Goal: Information Seeking & Learning: Find specific page/section

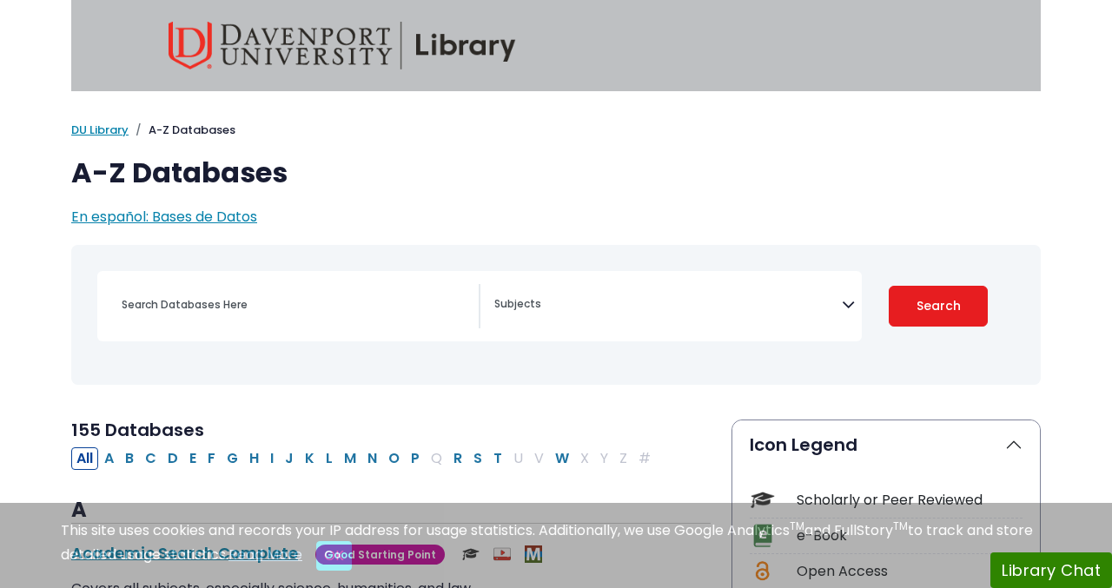
select select "Database Subject Filter"
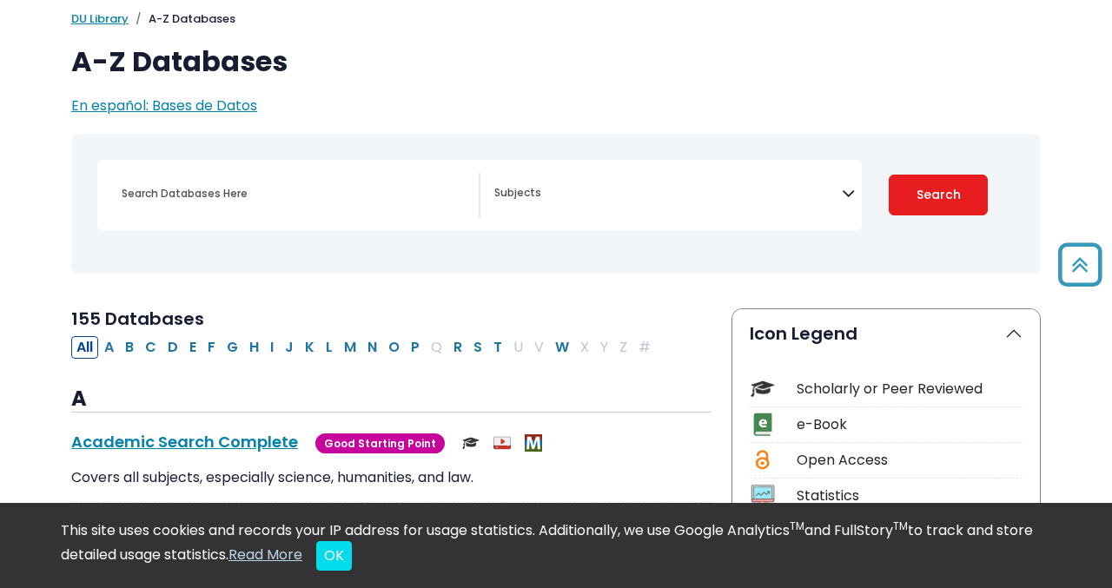
scroll to position [93, 0]
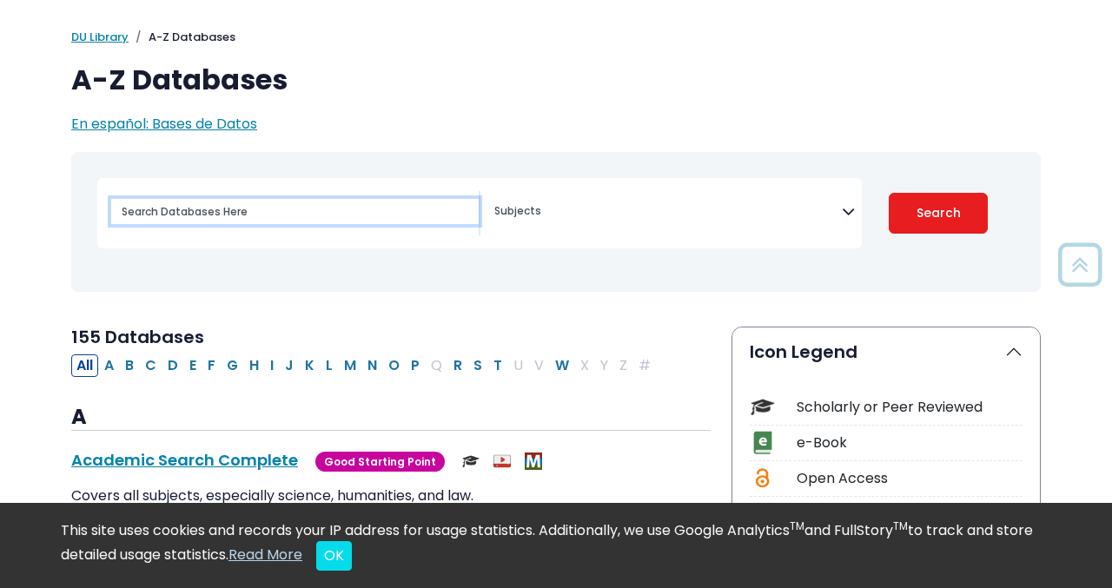
click at [227, 209] on input "Search database by title or keyword" at bounding box center [294, 211] width 367 height 25
type input "n"
type input "me"
click at [889, 193] on button "Search" at bounding box center [938, 213] width 99 height 41
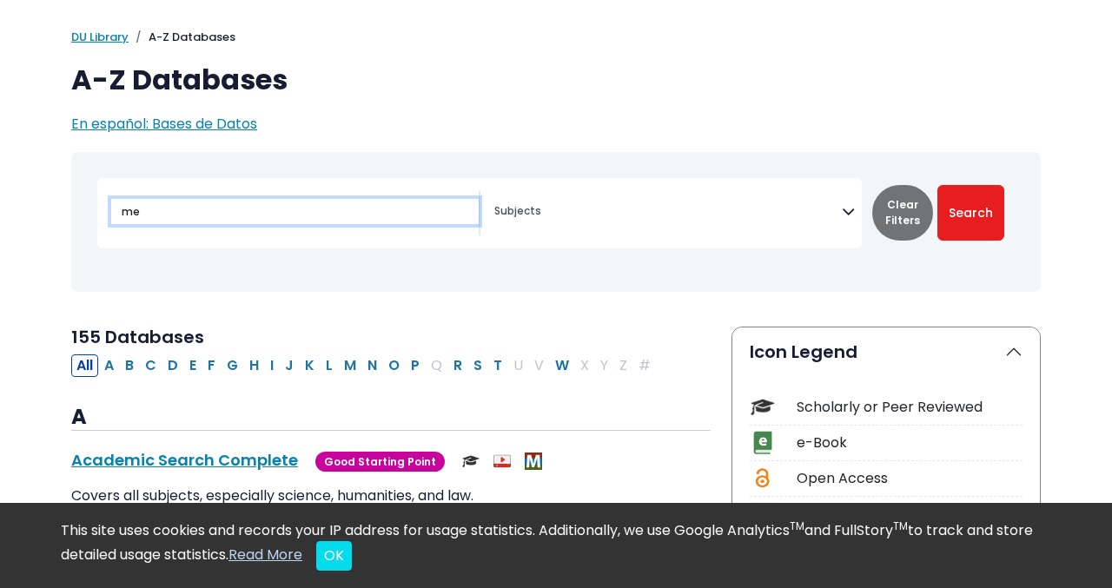
select select "Database Subject Filter"
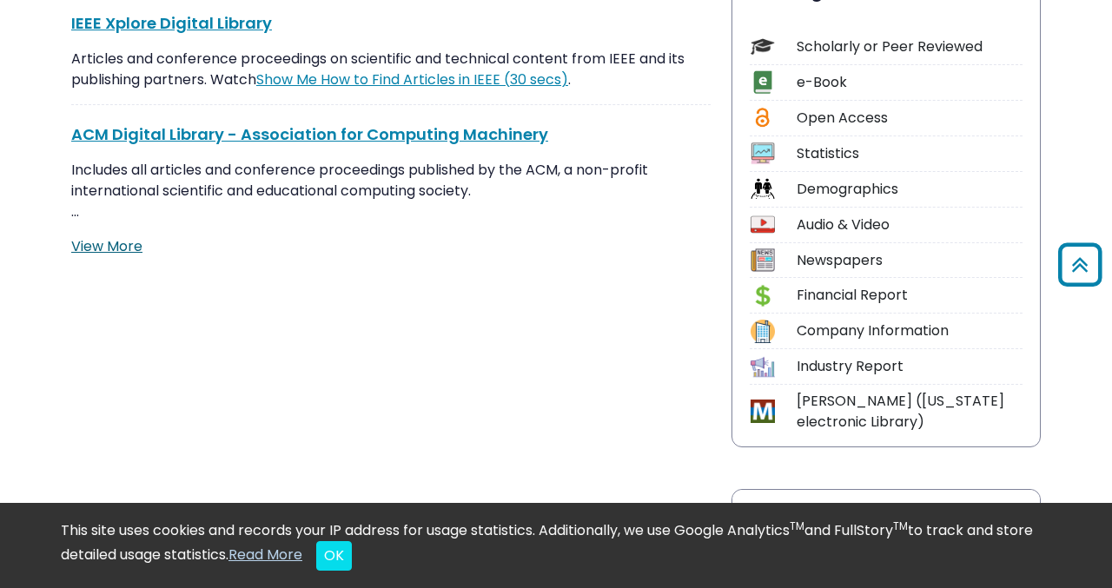
click at [101, 249] on link "View More" at bounding box center [106, 246] width 71 height 20
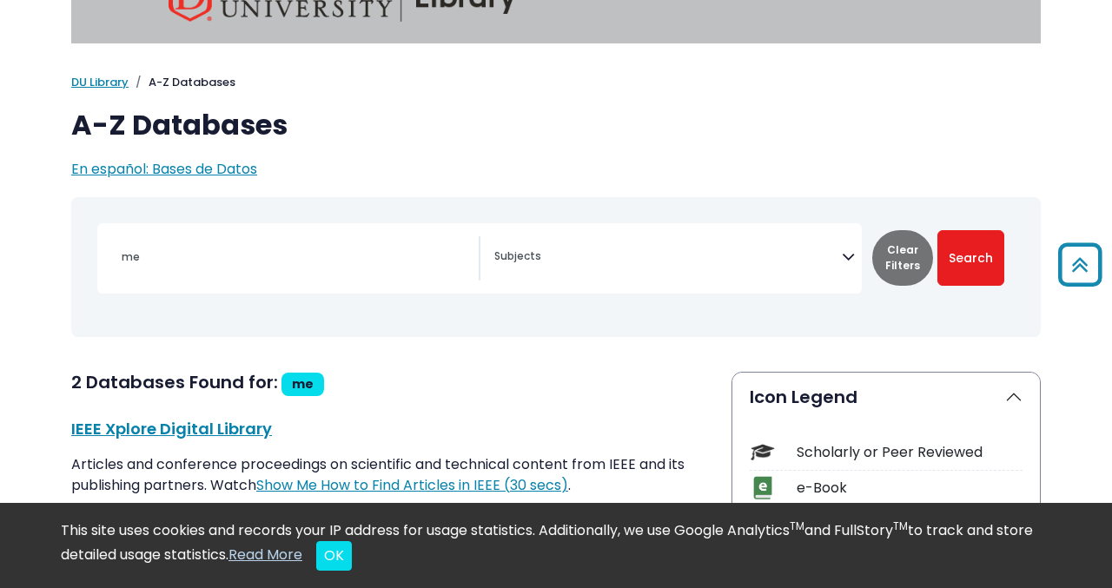
scroll to position [34, 0]
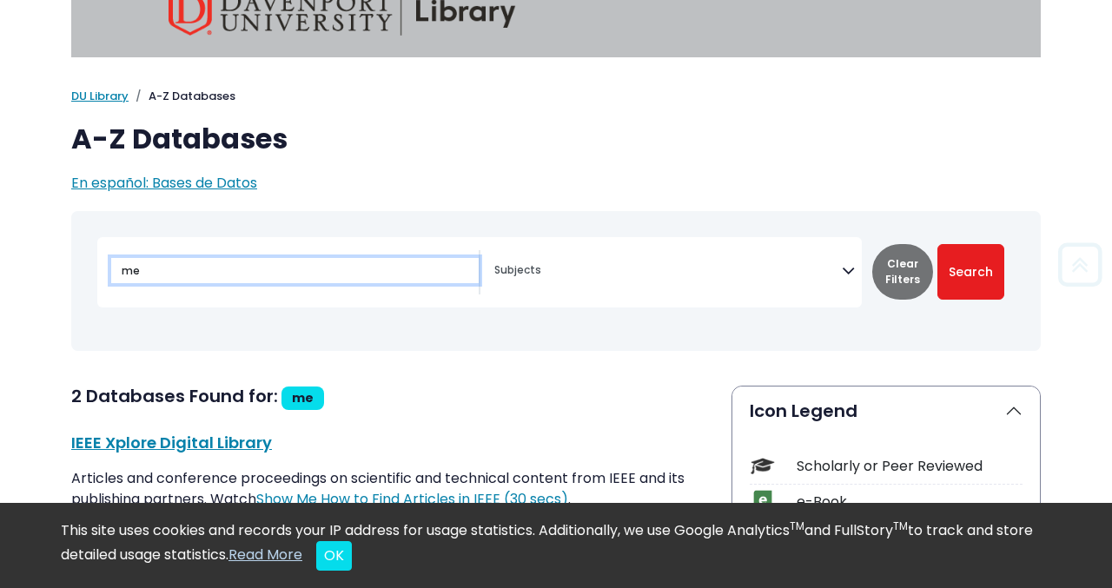
click at [181, 262] on input "me" at bounding box center [294, 270] width 367 height 25
type input ","
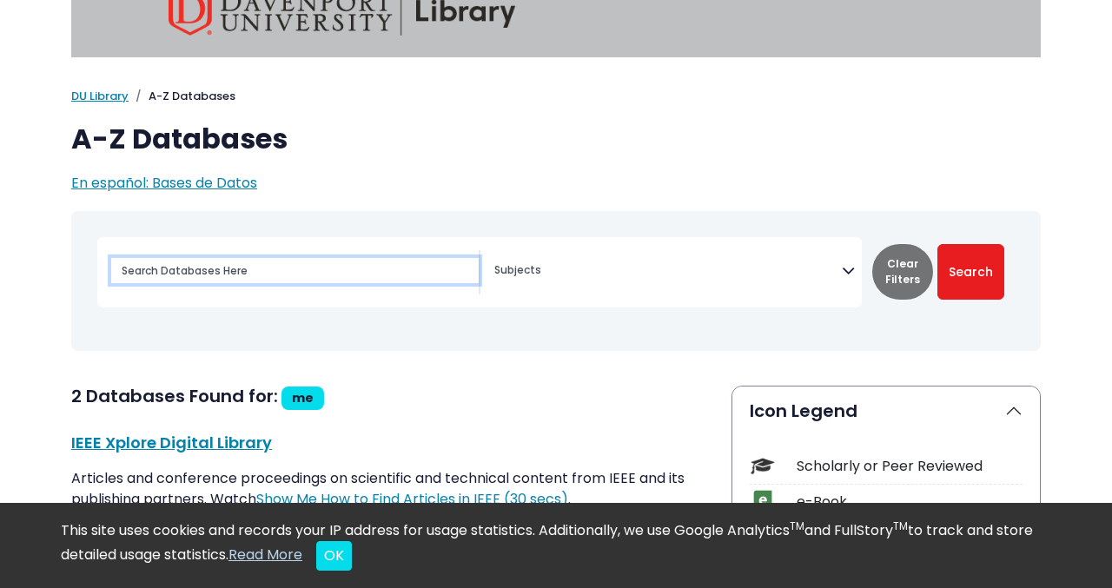
click at [937, 244] on button "Search" at bounding box center [970, 272] width 67 height 56
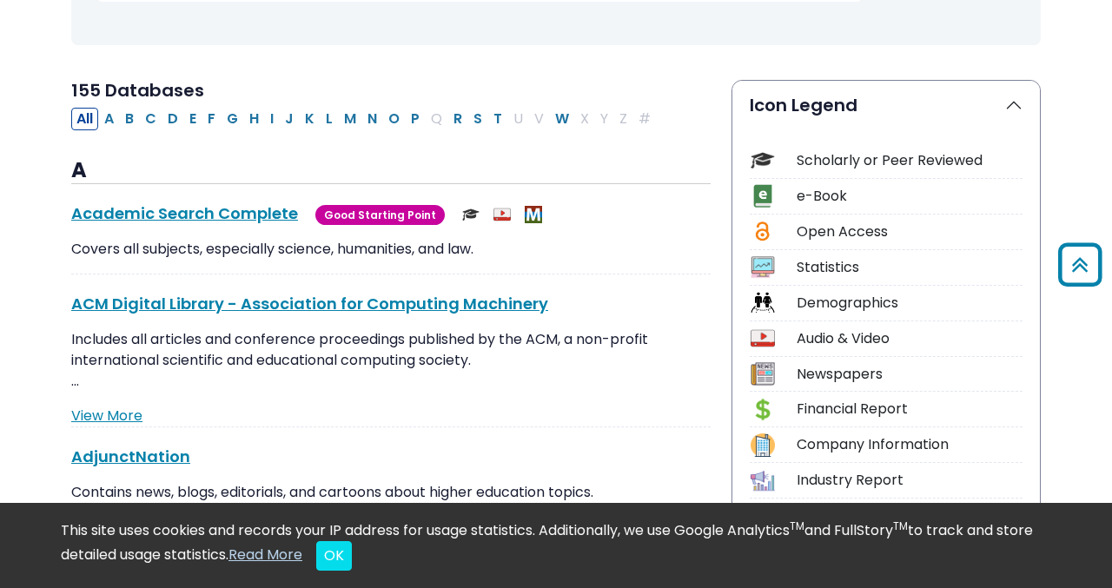
scroll to position [298, 0]
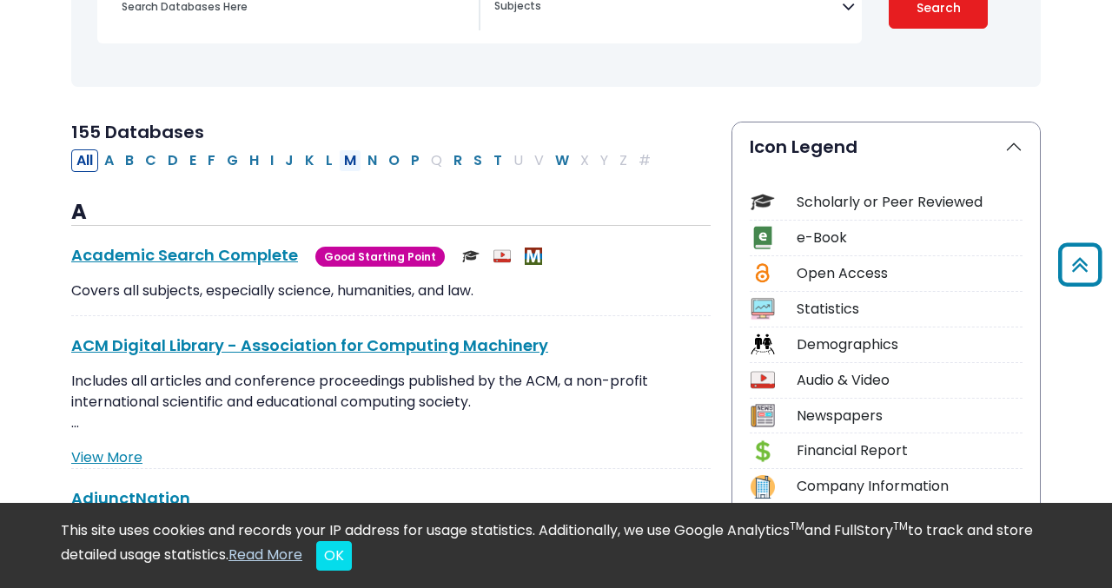
click at [350, 158] on button "M" at bounding box center [350, 160] width 23 height 23
select select "Database Subject Filter"
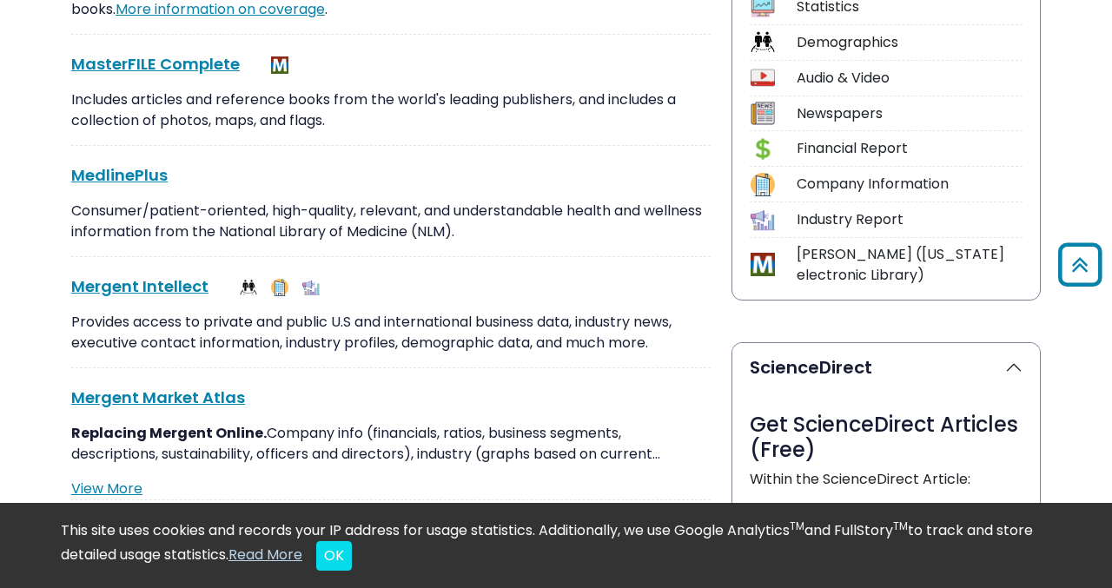
scroll to position [598, 0]
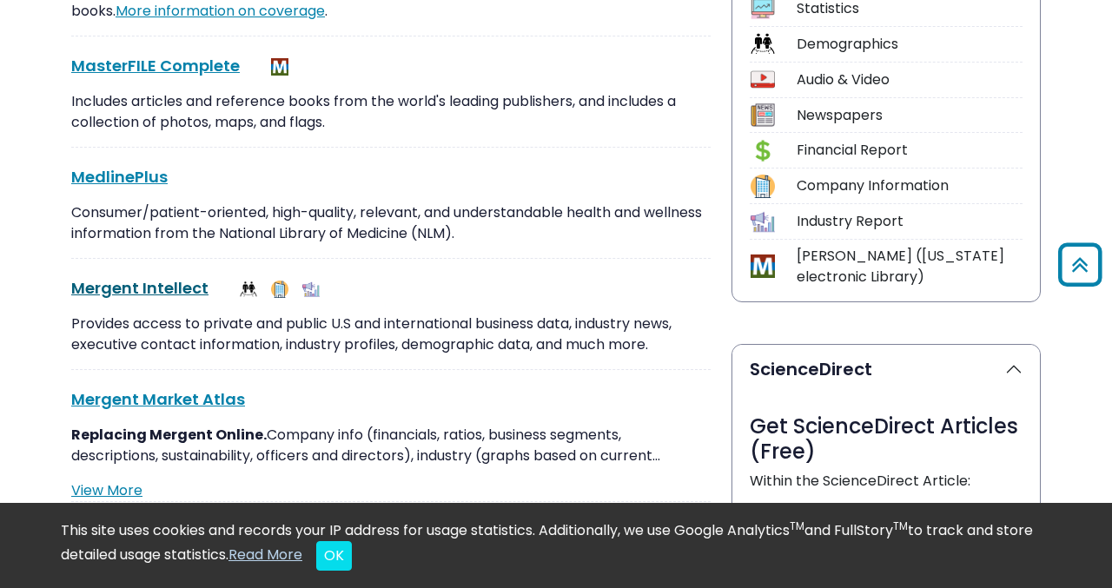
click at [161, 283] on link "Mergent Intellect This link opens in a new window" at bounding box center [139, 288] width 137 height 22
